Goal: Check status

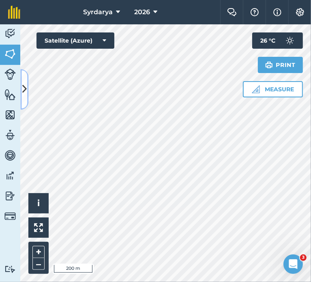
click at [27, 95] on button at bounding box center [24, 89] width 8 height 41
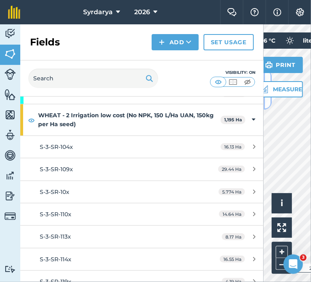
scroll to position [280, 0]
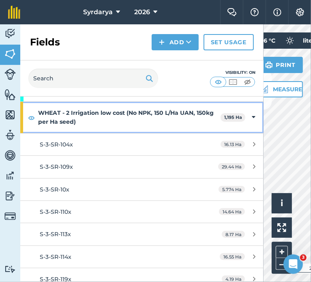
click at [252, 118] on icon at bounding box center [254, 117] width 4 height 9
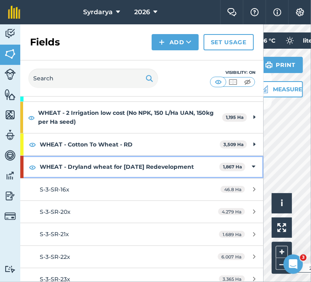
click at [250, 163] on div "WHEAT - Dryland wheat for [DATE] Redevelopment 1,867 Ha" at bounding box center [142, 167] width 244 height 22
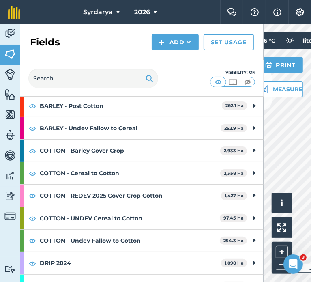
scroll to position [0, 0]
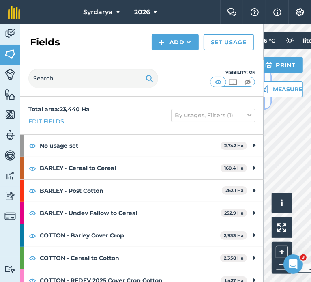
click at [266, 101] on button at bounding box center [268, 89] width 8 height 41
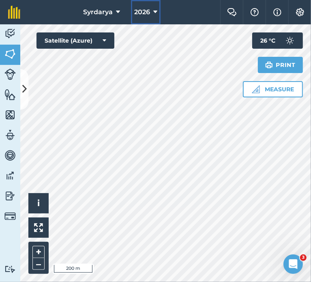
click at [137, 12] on span "2026" at bounding box center [142, 12] width 16 height 10
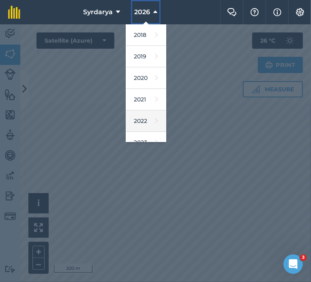
scroll to position [55, 0]
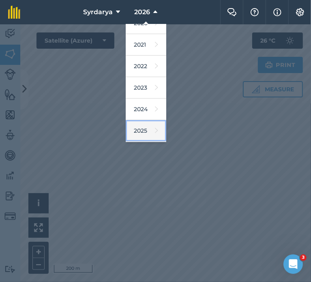
click at [142, 129] on link "2025" at bounding box center [146, 131] width 41 height 22
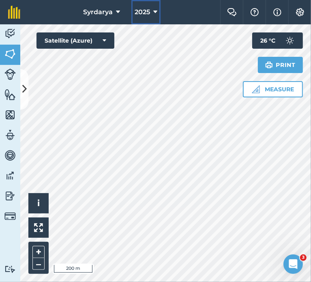
click at [147, 14] on span "2025" at bounding box center [142, 12] width 15 height 10
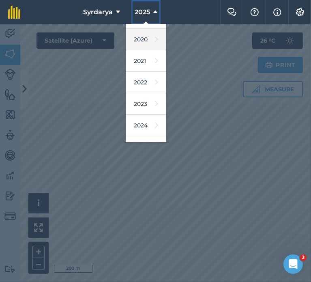
scroll to position [39, 0]
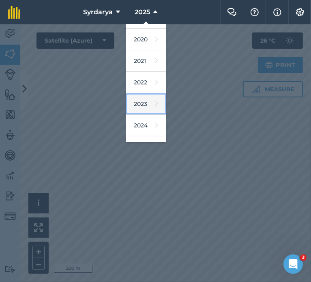
click at [146, 98] on link "2023" at bounding box center [146, 104] width 41 height 22
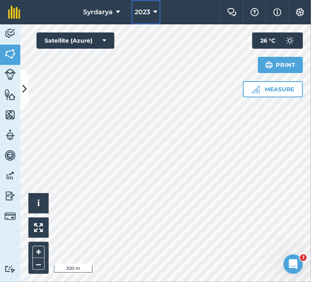
click at [151, 5] on button "2023" at bounding box center [146, 12] width 29 height 24
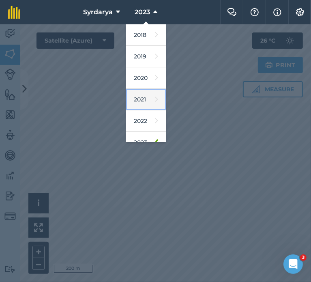
click at [145, 108] on link "2021" at bounding box center [146, 100] width 41 height 22
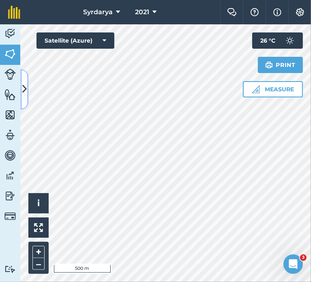
click at [25, 99] on button at bounding box center [24, 89] width 8 height 41
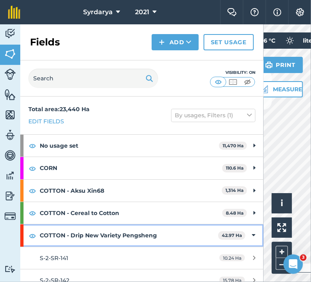
click at [252, 237] on icon at bounding box center [254, 235] width 4 height 9
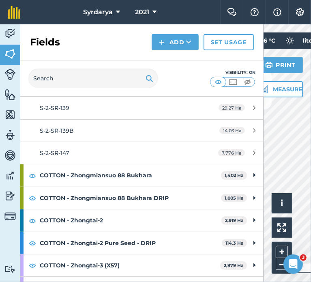
scroll to position [208, 0]
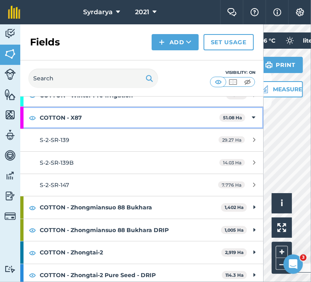
click at [252, 113] on icon at bounding box center [254, 117] width 4 height 9
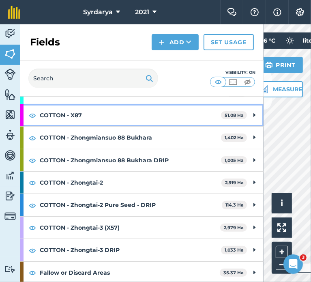
scroll to position [0, 0]
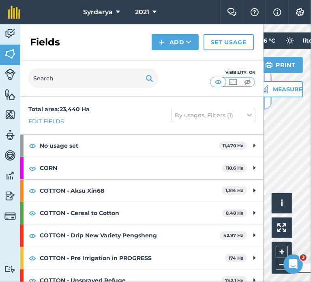
click at [268, 102] on button at bounding box center [268, 89] width 8 height 41
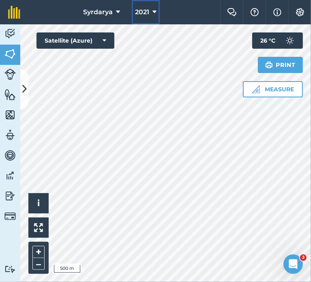
click at [148, 17] on button "2021" at bounding box center [146, 12] width 28 height 24
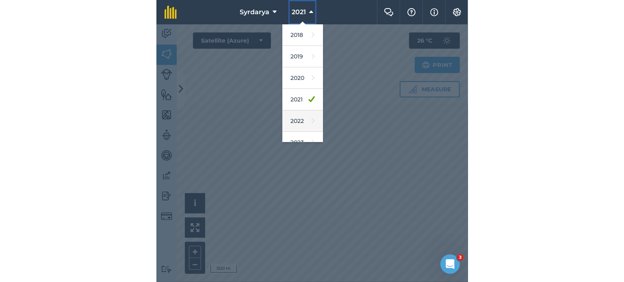
scroll to position [96, 0]
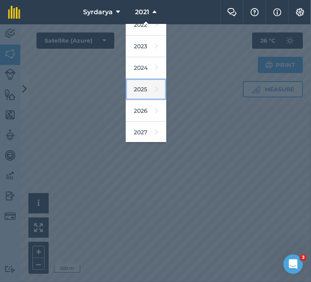
click at [141, 94] on link "2025" at bounding box center [146, 90] width 41 height 22
